Goal: Task Accomplishment & Management: Use online tool/utility

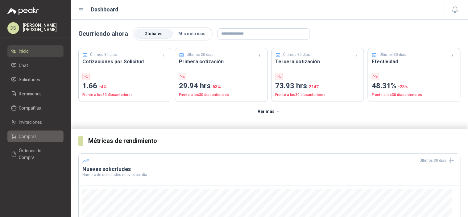
click at [33, 138] on span "Compras" at bounding box center [28, 136] width 18 height 7
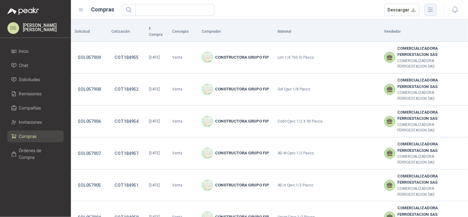
click at [433, 13] on icon "button" at bounding box center [430, 9] width 7 height 7
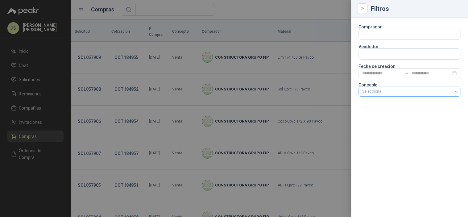
click at [441, 95] on div "Selecciona" at bounding box center [410, 92] width 102 height 10
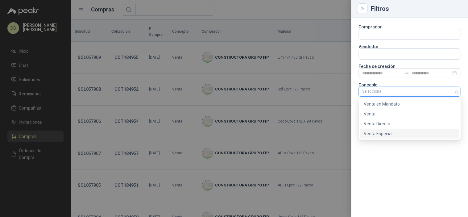
click at [421, 130] on div "Venta Especial" at bounding box center [410, 133] width 92 height 7
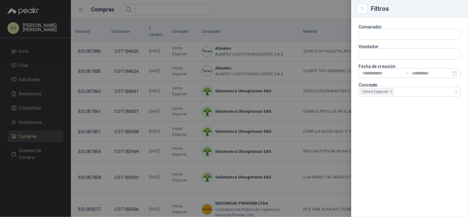
click at [292, 5] on div at bounding box center [234, 108] width 468 height 217
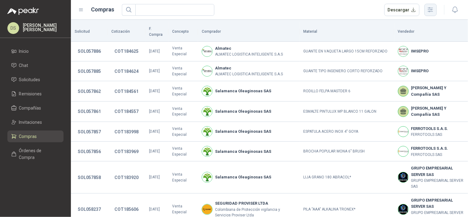
click at [430, 9] on icon "button" at bounding box center [430, 9] width 7 height 7
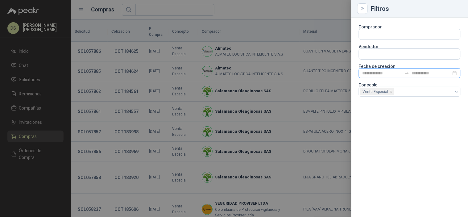
click at [408, 73] on icon "swap-right" at bounding box center [407, 73] width 4 height 1
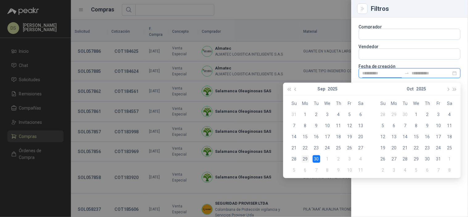
type input "**********"
click at [306, 156] on div "29" at bounding box center [305, 158] width 7 height 7
click at [316, 161] on div "30" at bounding box center [316, 158] width 7 height 7
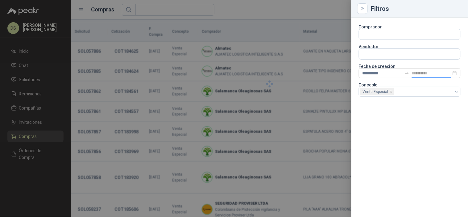
type input "**********"
click at [315, 18] on div at bounding box center [234, 108] width 468 height 217
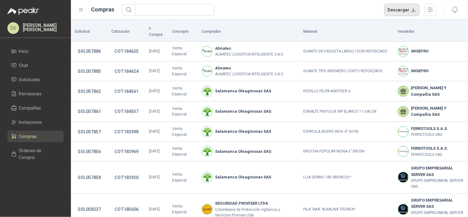
click at [403, 10] on button "Descargar" at bounding box center [401, 10] width 35 height 12
click at [428, 10] on icon "button" at bounding box center [430, 9] width 7 height 7
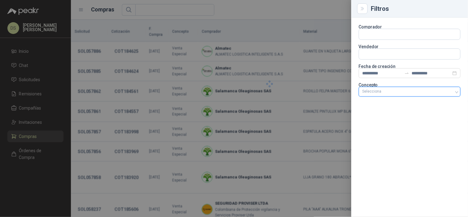
click at [433, 96] on div "Selecciona" at bounding box center [410, 92] width 102 height 10
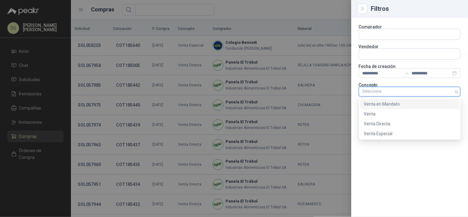
click at [411, 104] on div "Venta en Mandato" at bounding box center [410, 104] width 92 height 7
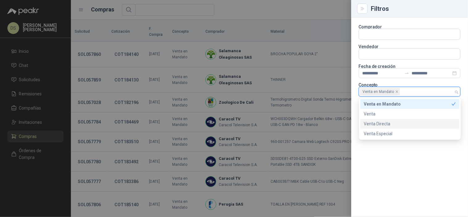
click at [299, 9] on div at bounding box center [234, 108] width 468 height 217
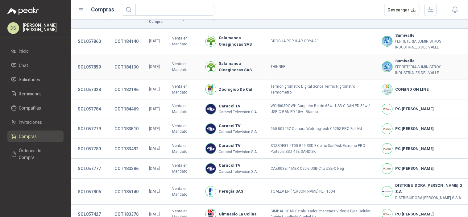
scroll to position [20, 0]
